Goal: Information Seeking & Learning: Learn about a topic

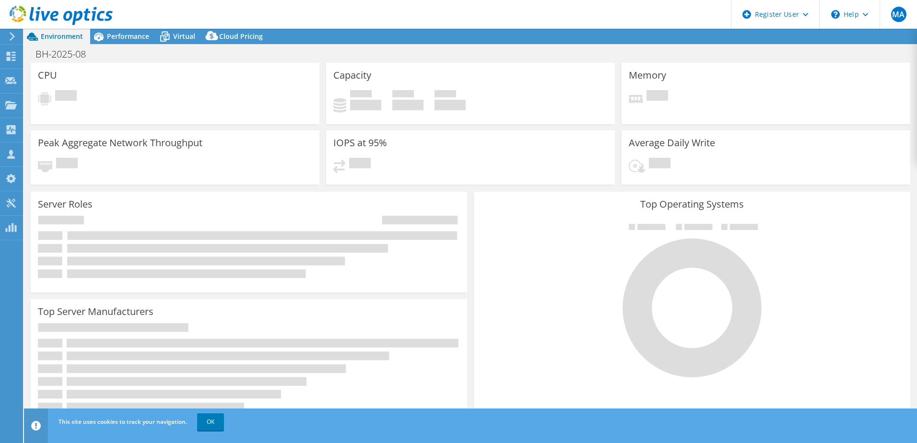
select select "USD"
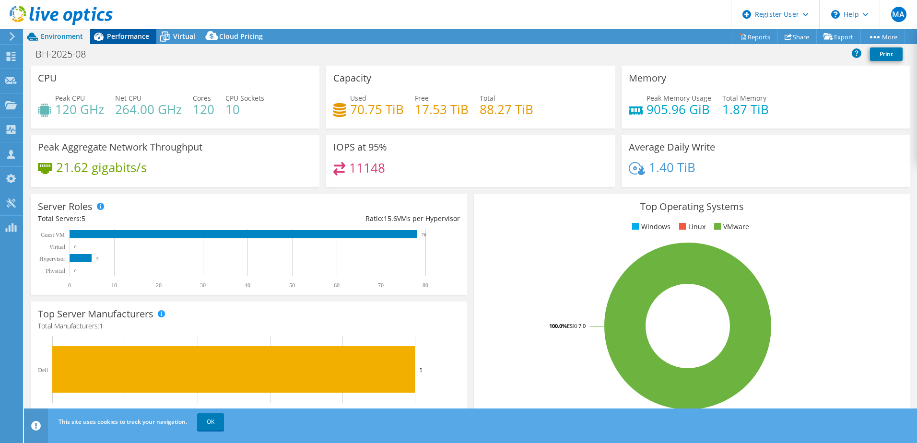
click at [127, 36] on span "Performance" at bounding box center [128, 36] width 42 height 9
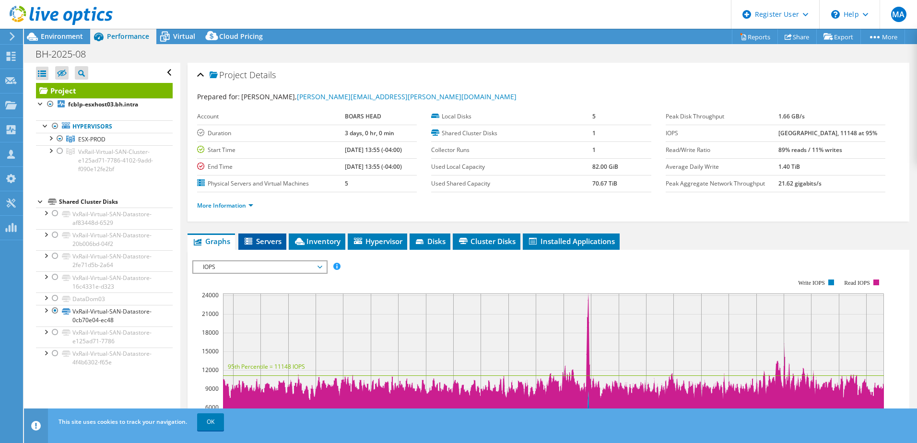
click at [260, 247] on li "Servers" at bounding box center [262, 242] width 48 height 16
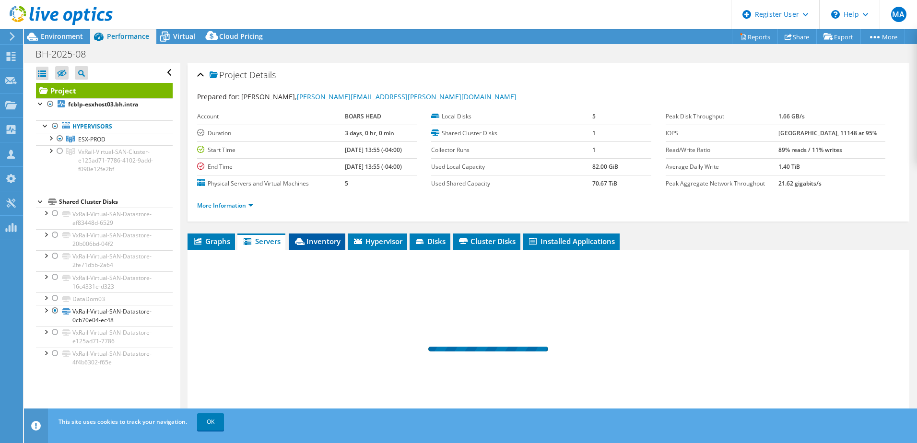
click at [315, 246] on li "Inventory" at bounding box center [317, 242] width 57 height 16
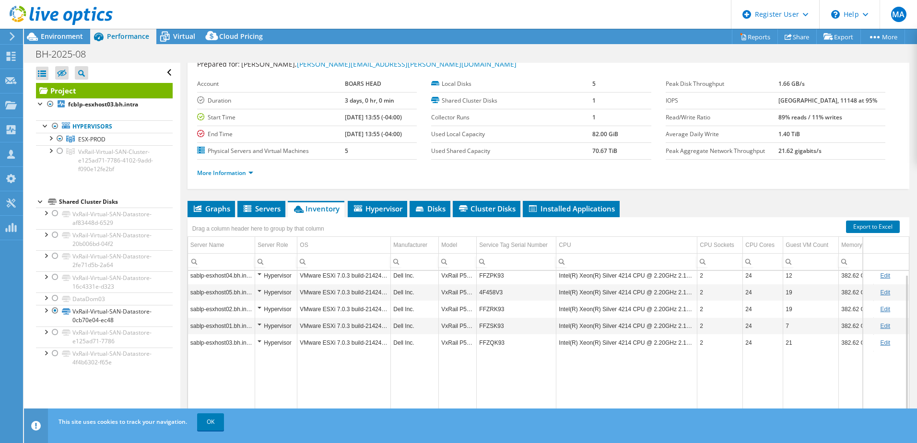
scroll to position [48, 0]
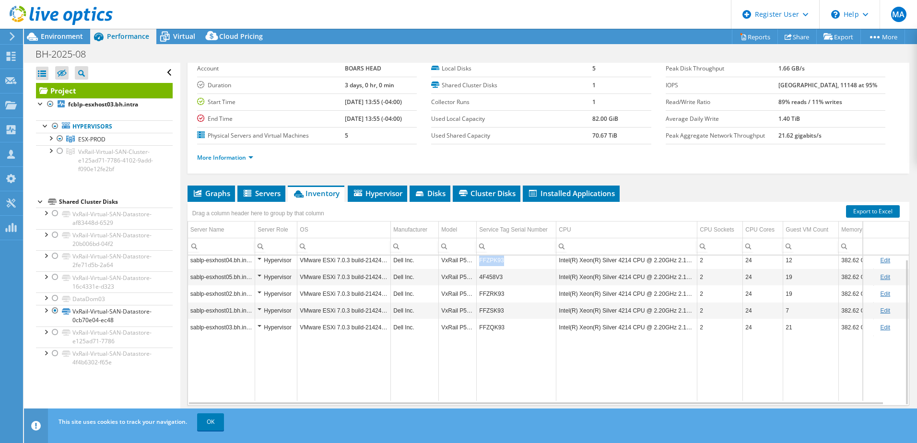
copy tr "FFZPK93"
drag, startPoint x: 505, startPoint y: 261, endPoint x: 474, endPoint y: 260, distance: 31.2
click at [474, 260] on tr "sablp-esxhost04.bh.intra Hypervisor VMware ESXi 7.0.3 build-21424296 Dell Inc. …" at bounding box center [554, 260] width 732 height 17
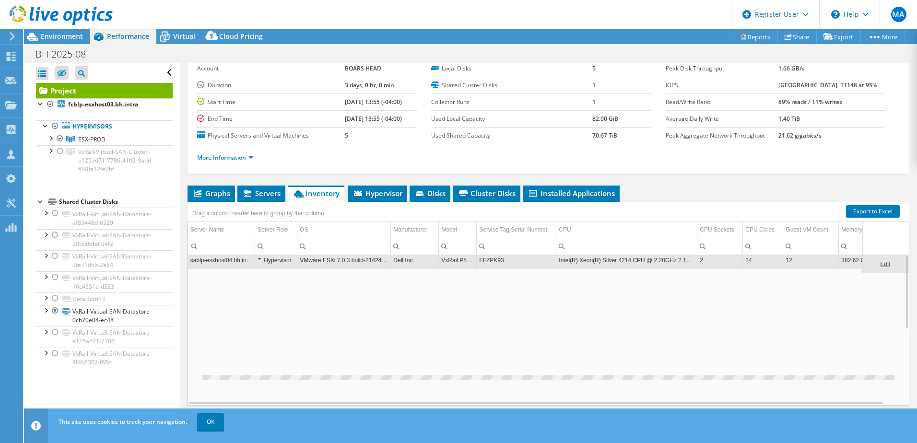
scroll to position [0, 0]
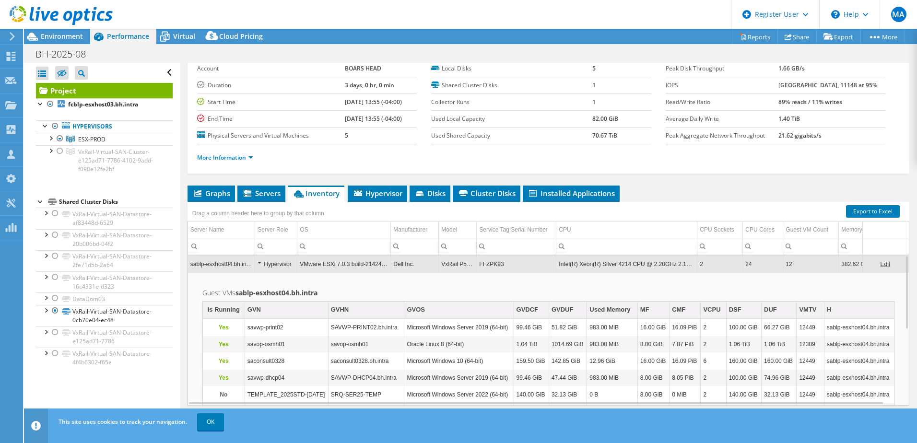
click at [487, 264] on td "FFZPK93" at bounding box center [517, 264] width 80 height 17
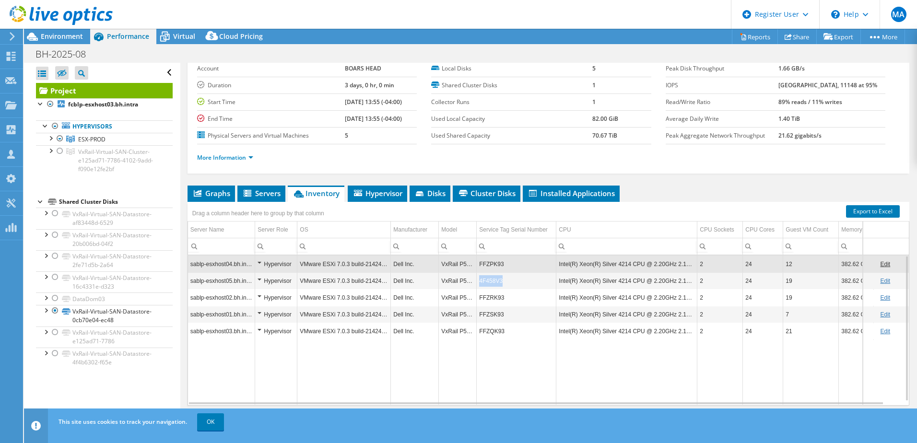
copy td "4F458V3"
drag, startPoint x: 505, startPoint y: 282, endPoint x: 479, endPoint y: 282, distance: 25.9
click at [479, 282] on td "4F458V3" at bounding box center [517, 280] width 80 height 17
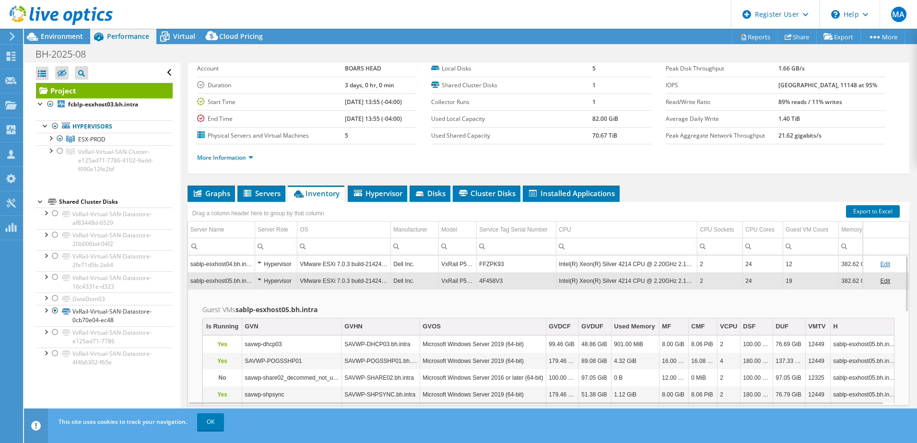
click at [506, 282] on td "4F458V3" at bounding box center [517, 280] width 80 height 17
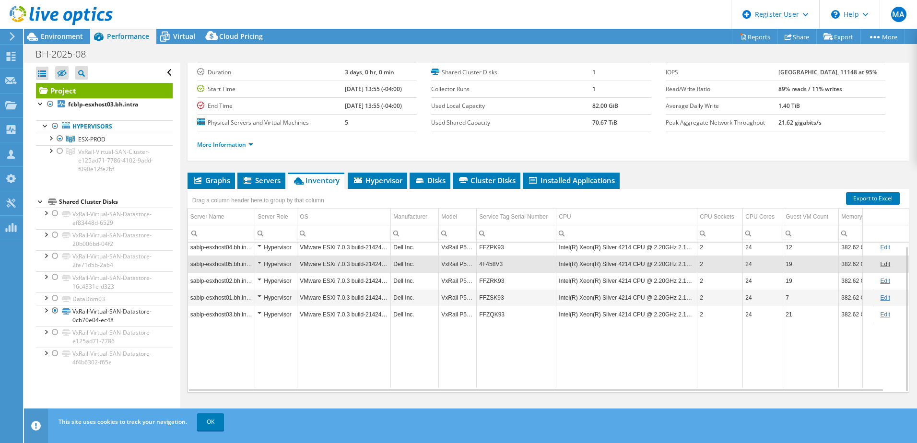
scroll to position [66, 0]
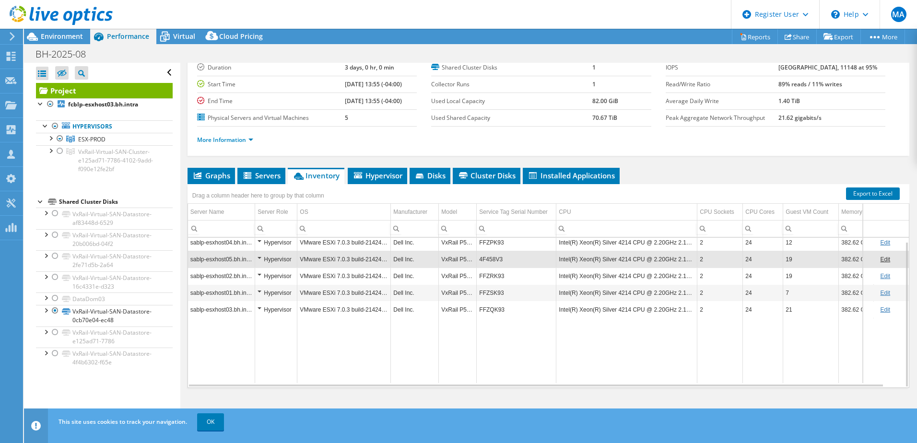
click at [503, 279] on td "FFZRK93" at bounding box center [517, 276] width 80 height 17
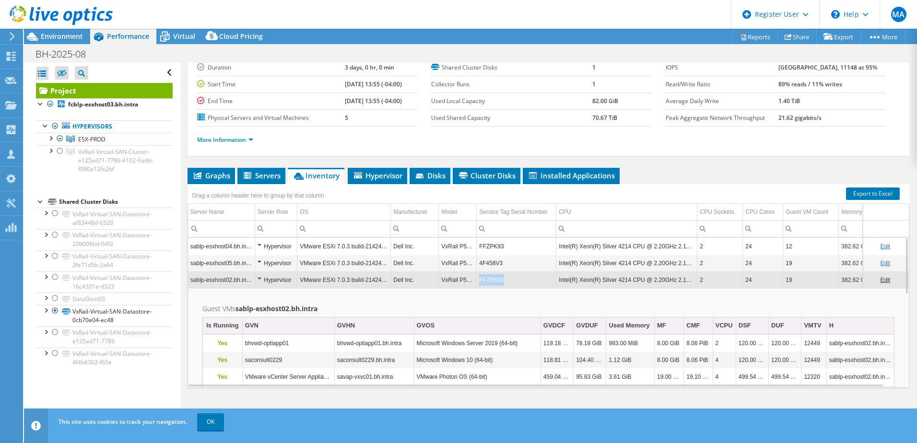
copy td "FFZRK93"
drag, startPoint x: 505, startPoint y: 281, endPoint x: 481, endPoint y: 282, distance: 24.0
click at [481, 282] on td "FFZRK93" at bounding box center [517, 279] width 80 height 17
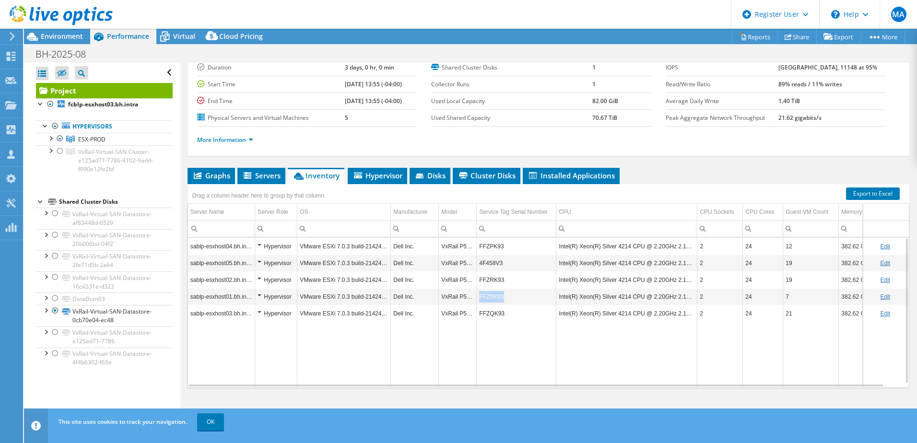
copy td "FFZSK93"
drag, startPoint x: 510, startPoint y: 300, endPoint x: 479, endPoint y: 302, distance: 31.2
click at [479, 302] on td "FFZSK93" at bounding box center [517, 296] width 80 height 17
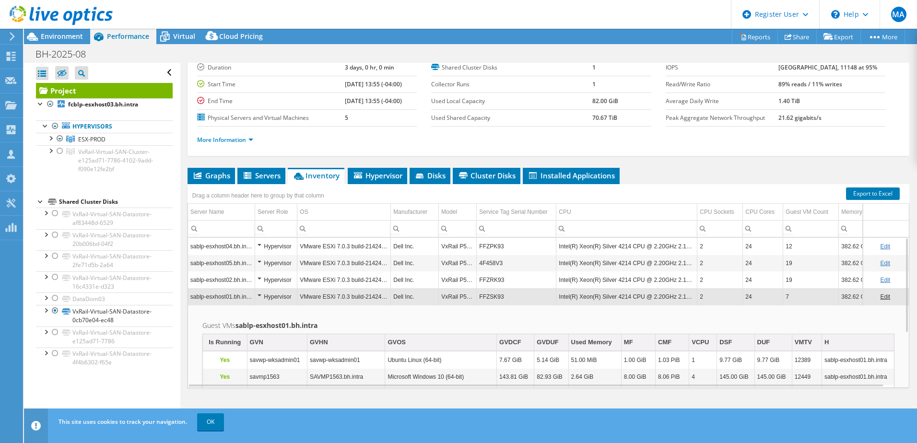
click at [509, 295] on td "FFZSK93" at bounding box center [517, 296] width 80 height 17
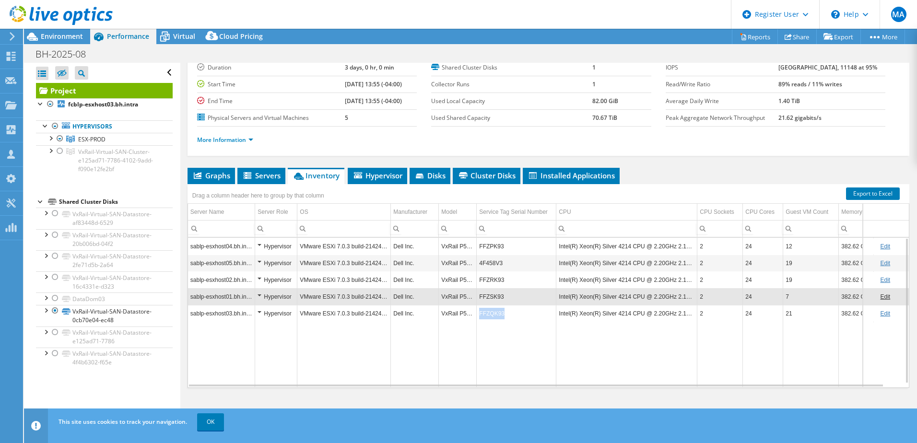
copy td "FFZQK93"
drag, startPoint x: 502, startPoint y: 315, endPoint x: 480, endPoint y: 315, distance: 22.5
click at [480, 315] on td "FFZQK93" at bounding box center [517, 313] width 80 height 17
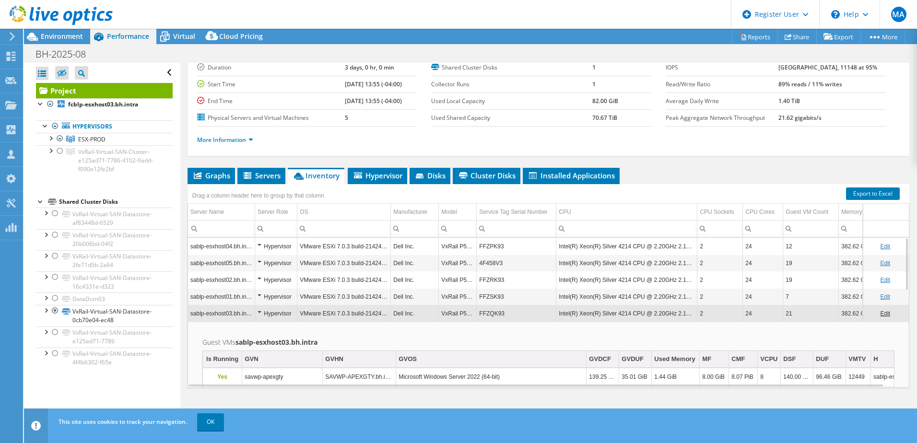
click at [486, 314] on td "FFZQK93" at bounding box center [517, 313] width 80 height 17
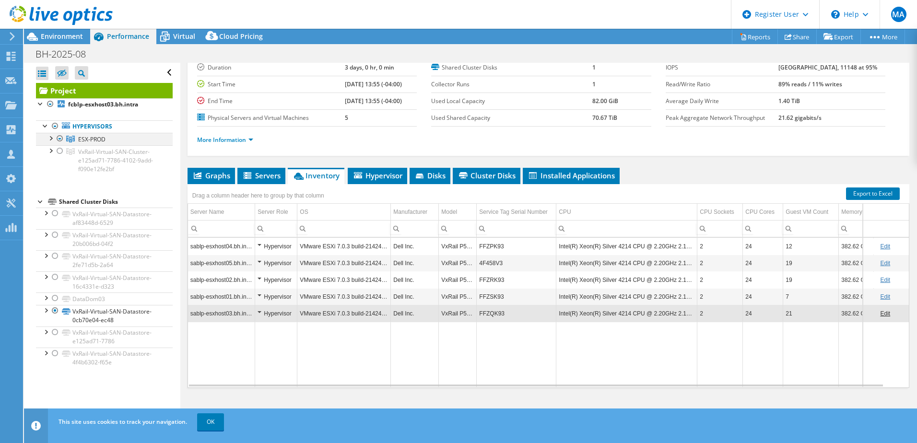
click at [49, 138] on div at bounding box center [51, 138] width 10 height 10
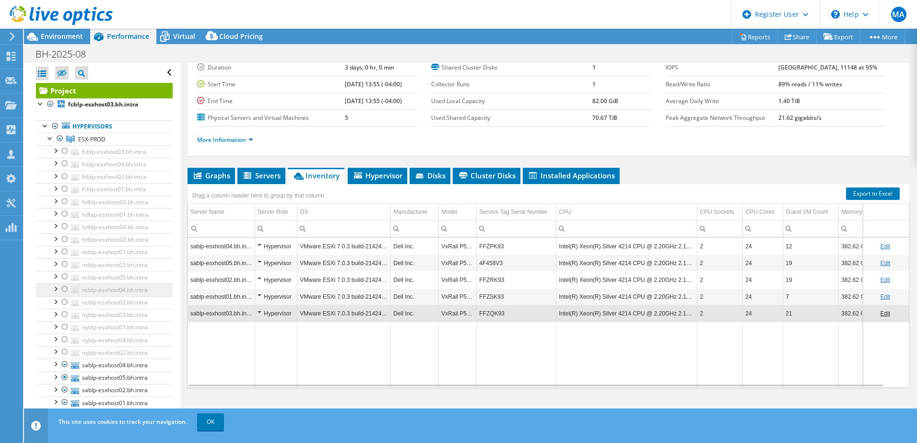
scroll to position [48, 0]
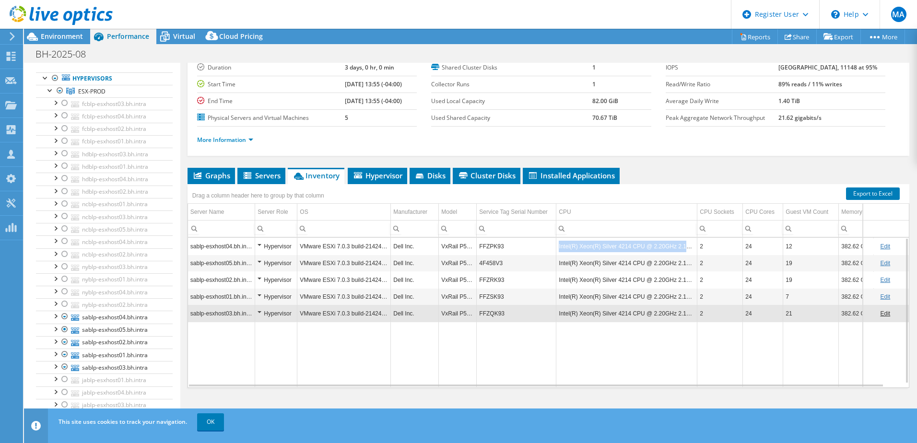
copy td "Intel(R) Xeon(R) Silver 4214 CPU @ 2.20GHz 2.19 GHz"
drag, startPoint x: 559, startPoint y: 247, endPoint x: 696, endPoint y: 248, distance: 137.2
click at [696, 248] on td "Intel(R) Xeon(R) Silver 4214 CPU @ 2.20GHz 2.19 GHz" at bounding box center [626, 246] width 141 height 17
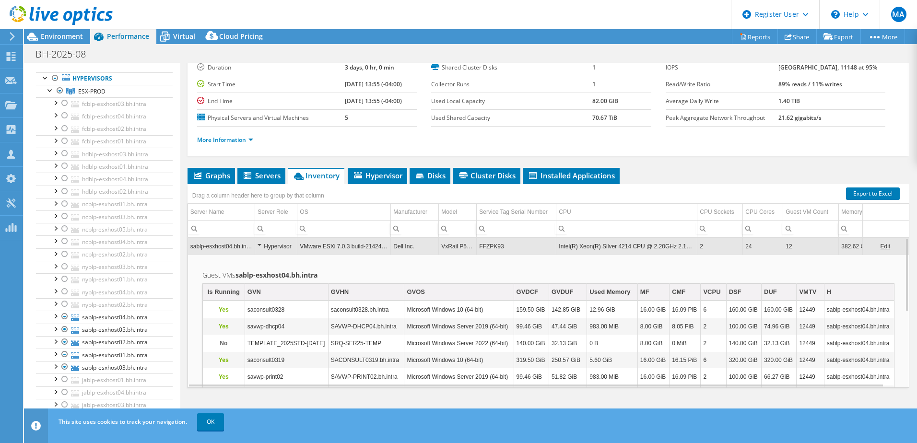
click at [575, 246] on td "Intel(R) Xeon(R) Silver 4214 CPU @ 2.20GHz 2.19 GHz" at bounding box center [626, 246] width 141 height 17
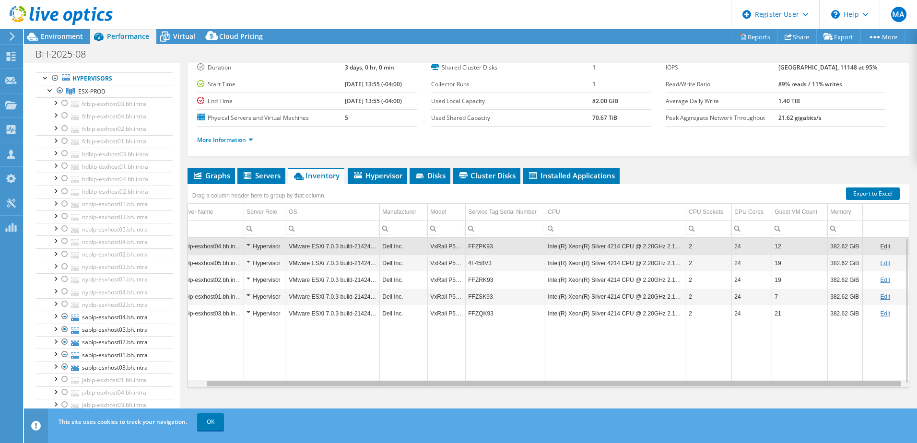
scroll to position [0, 18]
drag, startPoint x: 414, startPoint y: 387, endPoint x: 484, endPoint y: 383, distance: 70.1
click at [484, 383] on body "MA Dell User [PERSON_NAME] [PERSON_NAME][EMAIL_ADDRESS][PERSON_NAME][DOMAIN_NAM…" at bounding box center [458, 221] width 917 height 443
drag, startPoint x: 483, startPoint y: 383, endPoint x: 620, endPoint y: 383, distance: 136.7
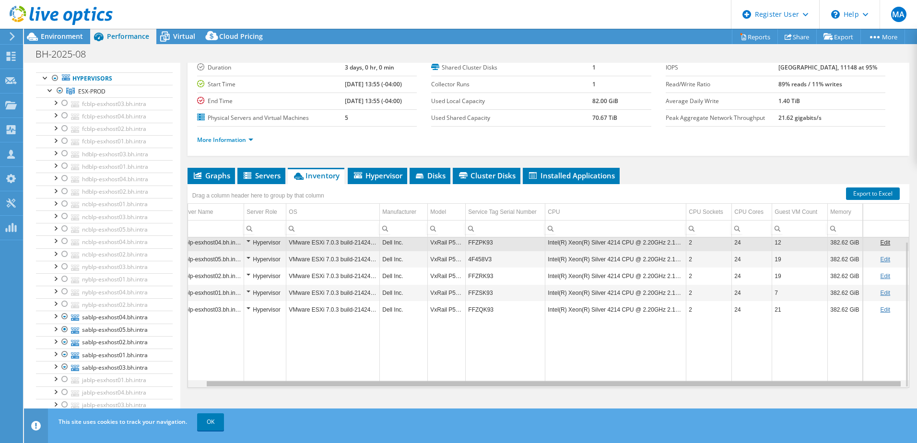
click at [616, 383] on body "MA Dell User [PERSON_NAME] [PERSON_NAME][EMAIL_ADDRESS][PERSON_NAME][DOMAIN_NAM…" at bounding box center [458, 221] width 917 height 443
drag, startPoint x: 624, startPoint y: 384, endPoint x: 674, endPoint y: 382, distance: 49.9
click at [672, 382] on body "MA Dell User [PERSON_NAME] [PERSON_NAME][EMAIL_ADDRESS][PERSON_NAME][DOMAIN_NAM…" at bounding box center [458, 221] width 917 height 443
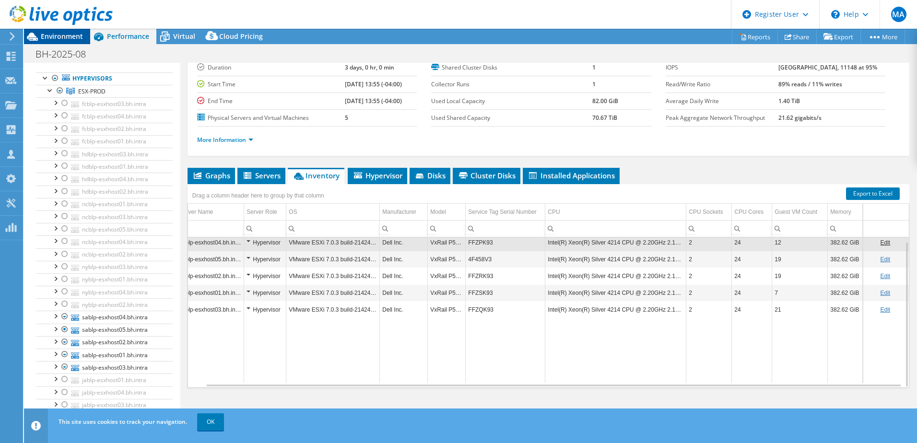
click at [66, 38] on span "Environment" at bounding box center [62, 36] width 42 height 9
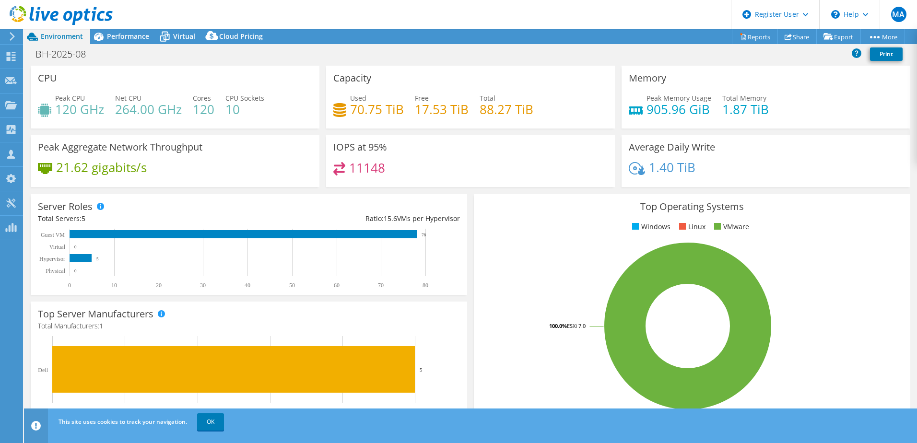
scroll to position [3, 18]
click at [133, 38] on span "Performance" at bounding box center [128, 36] width 42 height 9
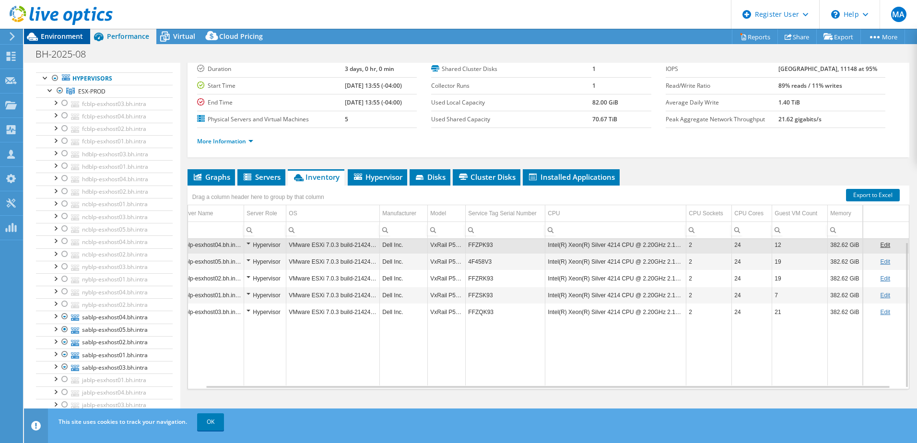
click at [65, 34] on span "Environment" at bounding box center [62, 36] width 42 height 9
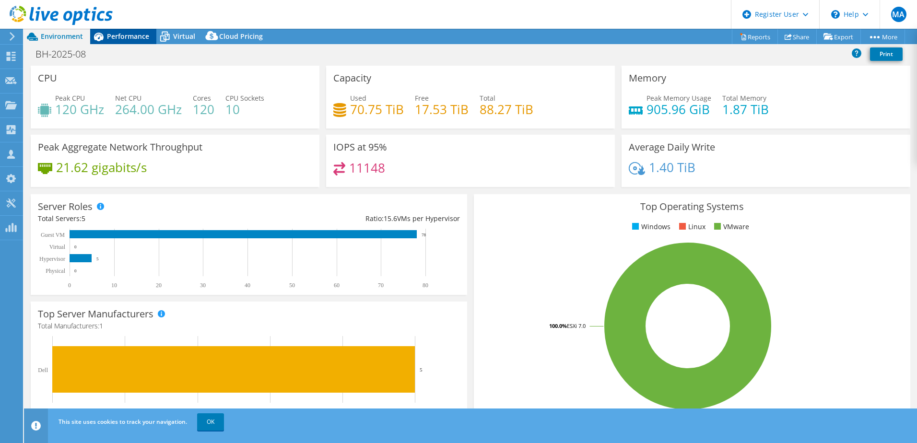
click at [127, 36] on span "Performance" at bounding box center [128, 36] width 42 height 9
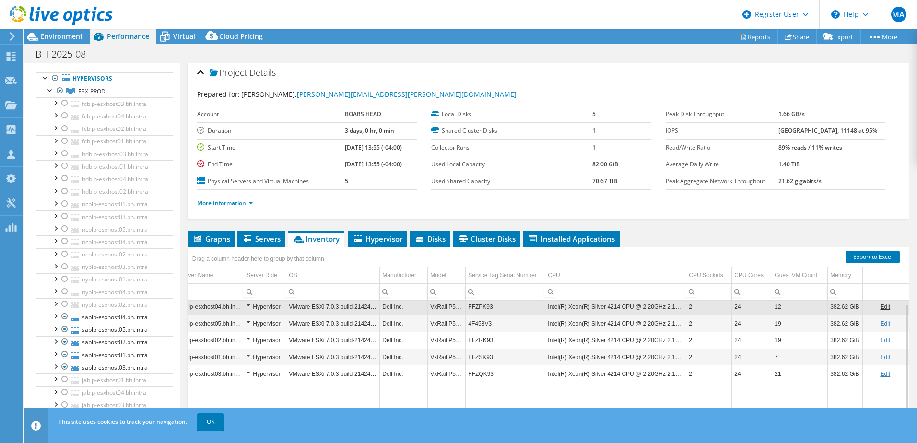
scroll to position [0, 0]
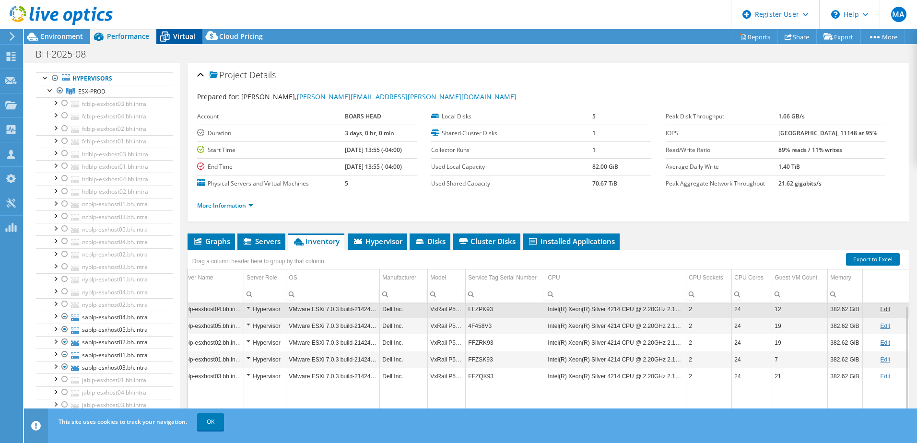
click at [191, 32] on span "Virtual" at bounding box center [184, 36] width 22 height 9
